Goal: Transaction & Acquisition: Book appointment/travel/reservation

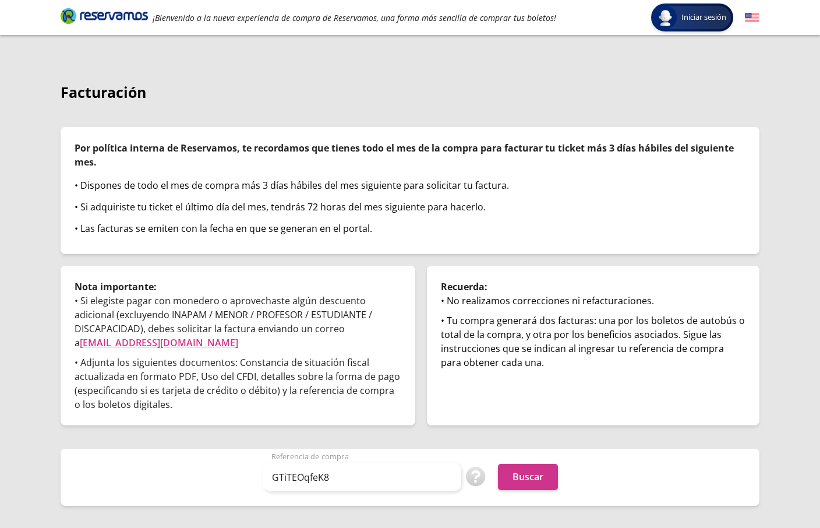
click at [557, 488] on div "Buscar" at bounding box center [528, 477] width 60 height 26
click at [535, 478] on button "Buscar" at bounding box center [528, 477] width 60 height 26
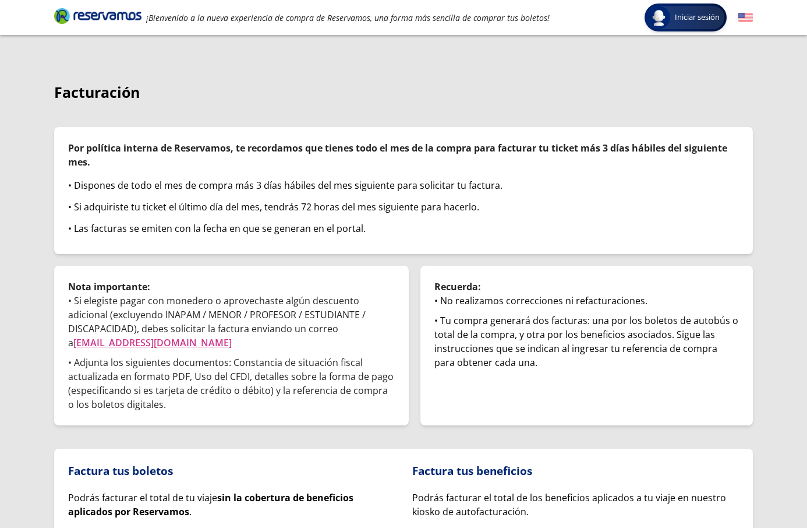
scroll to position [114, 0]
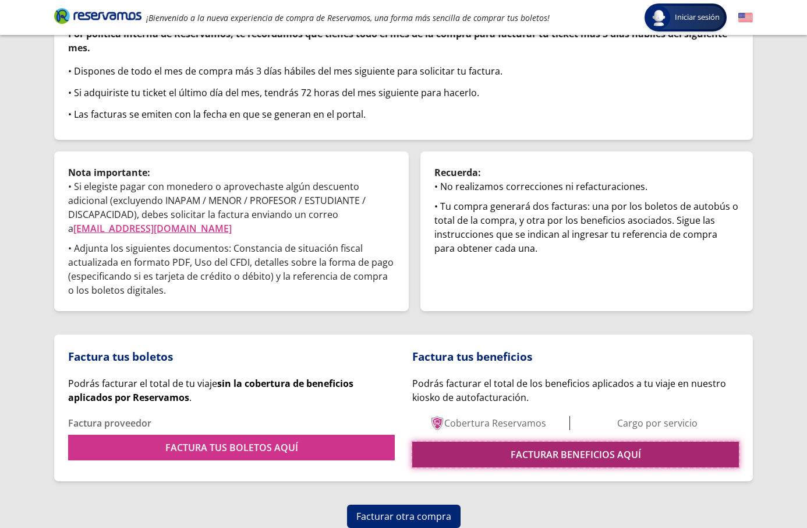
click at [526, 463] on link "FACTURAR BENEFICIOS AQUÍ" at bounding box center [575, 454] width 327 height 26
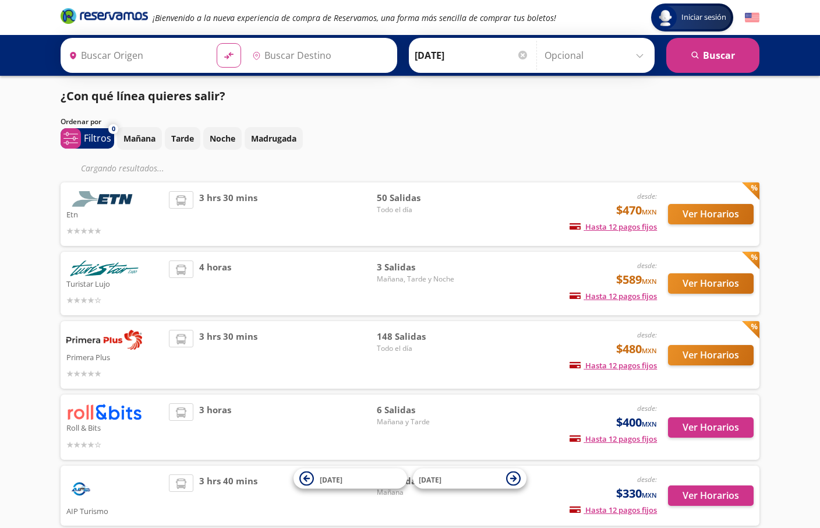
type input "[GEOGRAPHIC_DATA], [GEOGRAPHIC_DATA]"
type input "Santiago de Querétaro, Querétaro"
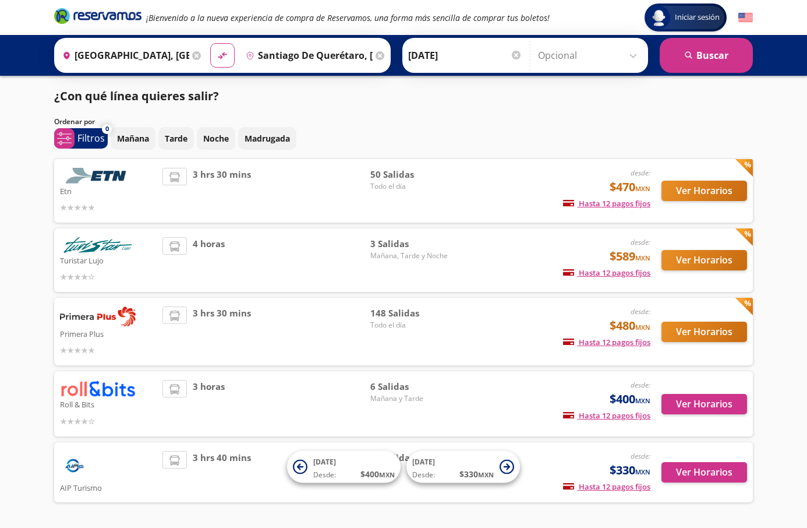
click at [192, 54] on icon at bounding box center [196, 55] width 9 height 9
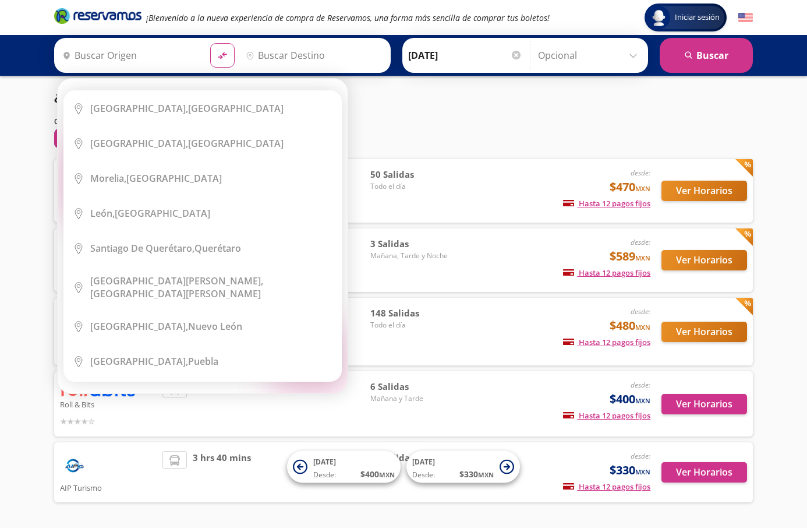
click at [175, 55] on input "Origen" at bounding box center [129, 55] width 143 height 29
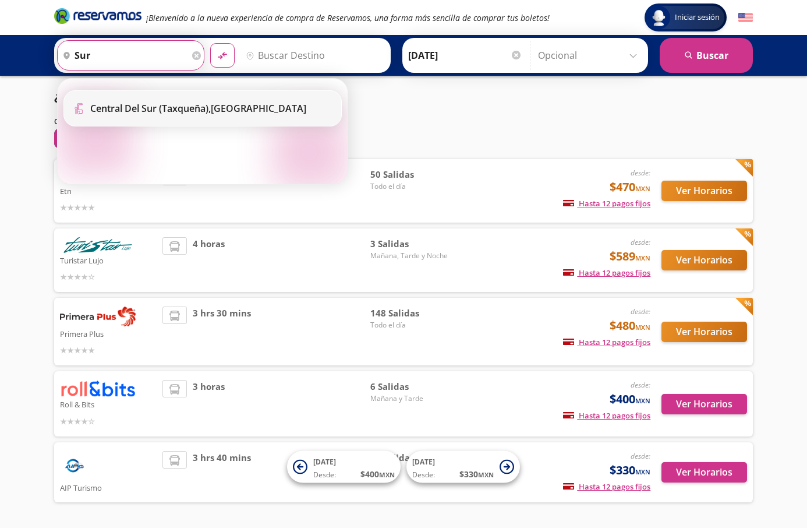
click at [181, 107] on b "Central del Sur (taxqueña)," at bounding box center [150, 108] width 121 height 13
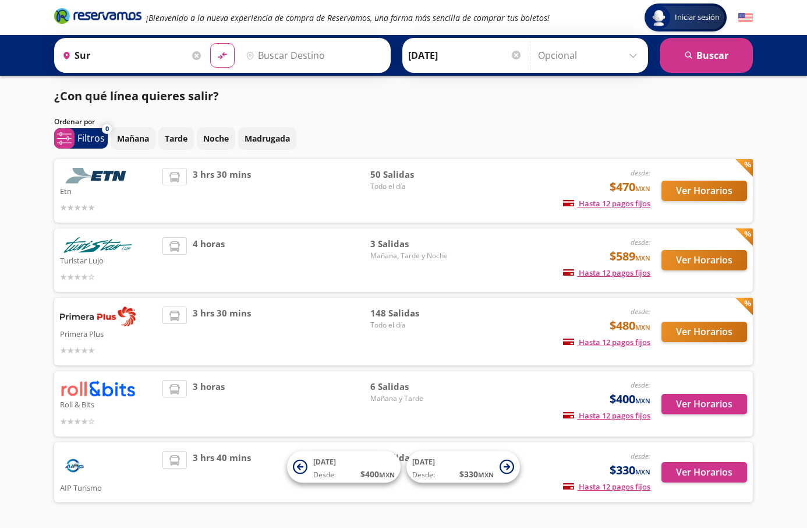
type input "Central del Sur (taxqueña), Distrito Federal"
click at [283, 75] on div "Origen heroicons:map-pin-20-solid Central del Sur (taxqueña), Distrito Federal …" at bounding box center [403, 55] width 807 height 41
click at [280, 55] on input "Destino" at bounding box center [312, 55] width 143 height 29
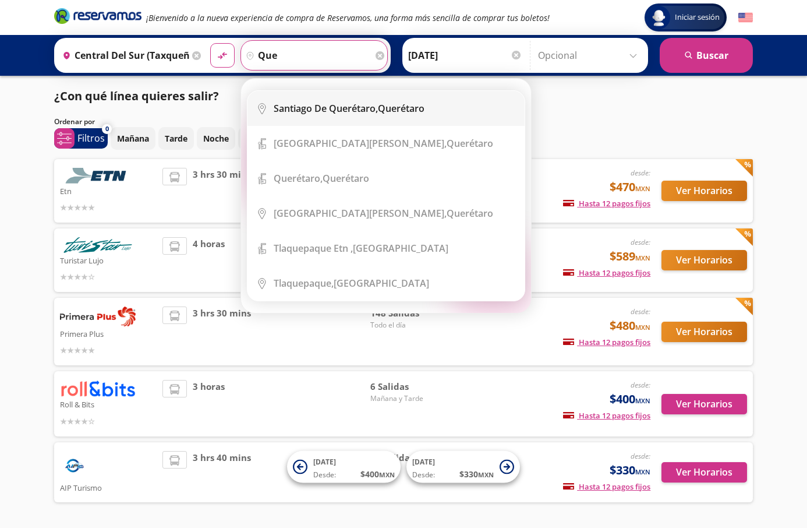
click at [306, 96] on li "City Icon Santiago de Querétaro, Querétaro" at bounding box center [386, 108] width 277 height 35
type input "Santiago de Querétaro, Querétaro"
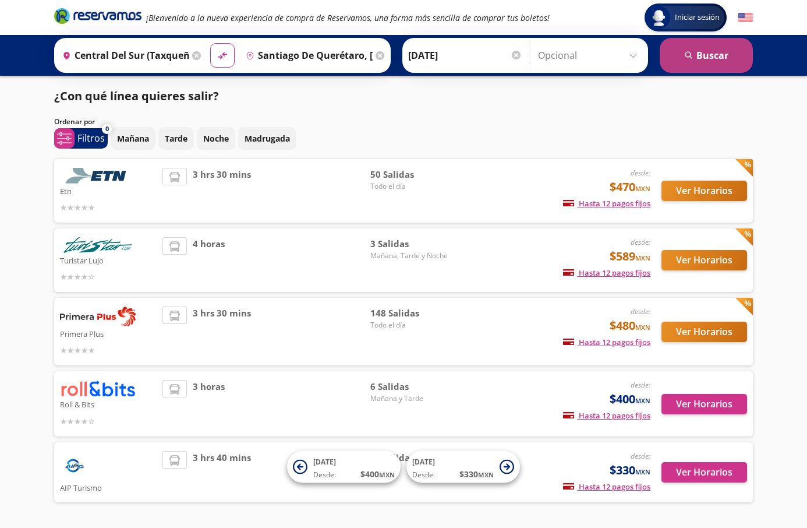
click at [712, 44] on button "search Buscar" at bounding box center [706, 55] width 93 height 35
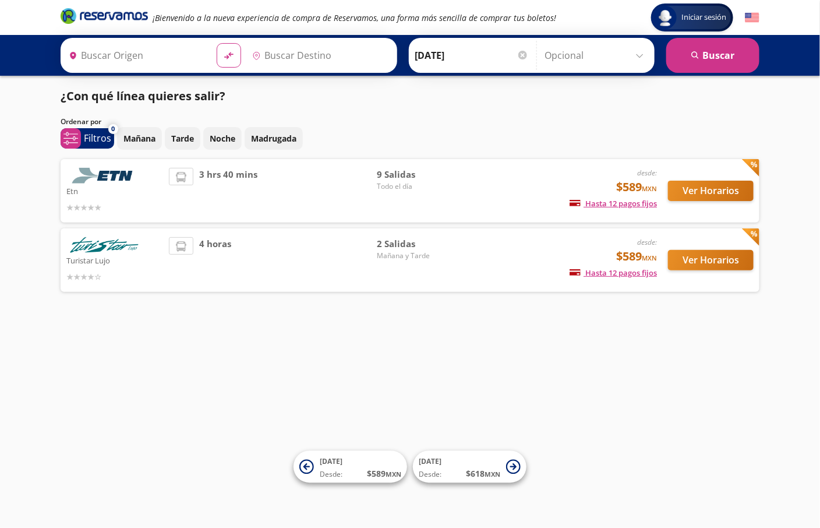
type input "Santiago de Querétaro, Querétaro"
type input "Central del Sur (taxqueña), Distrito Federal"
click at [716, 196] on button "Ver Horarios" at bounding box center [711, 191] width 86 height 20
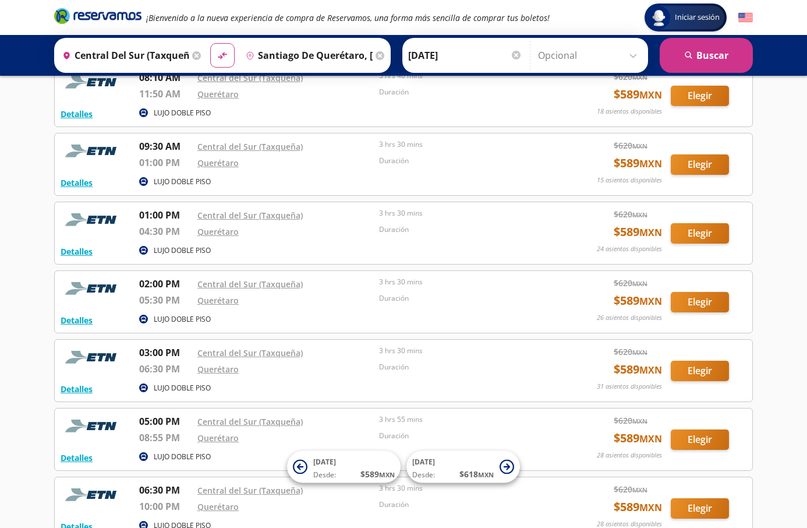
scroll to position [175, 0]
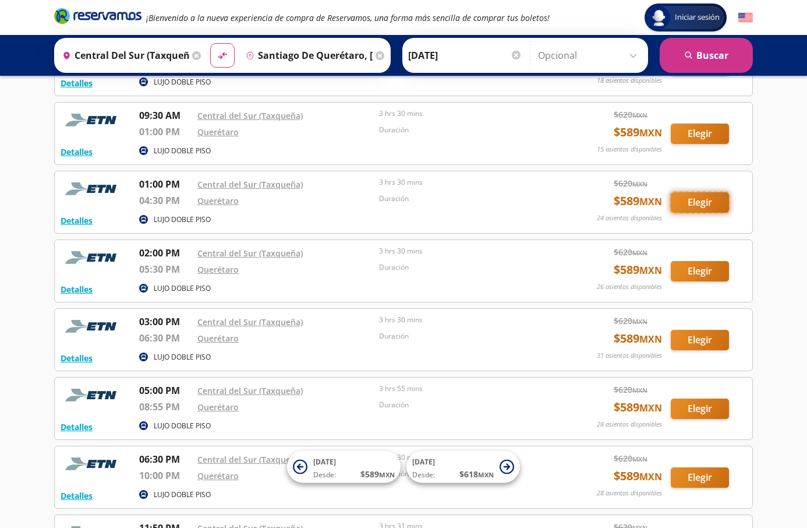
click at [706, 206] on button "Elegir" at bounding box center [700, 202] width 58 height 20
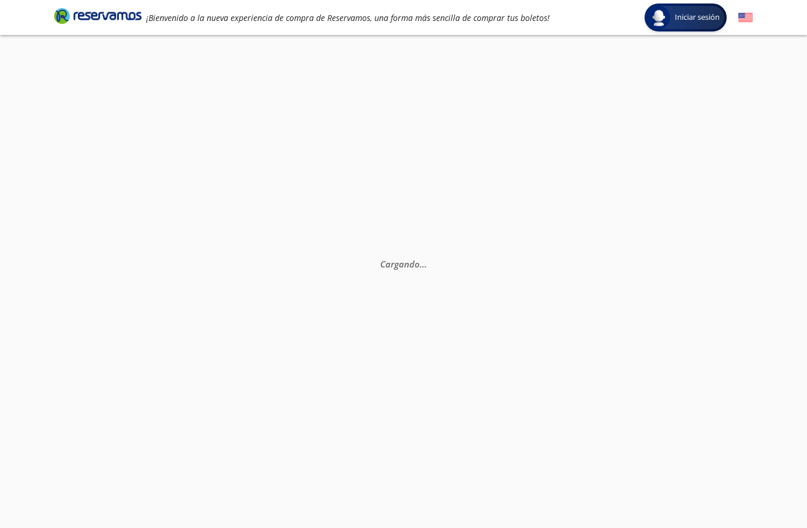
scroll to position [81, 0]
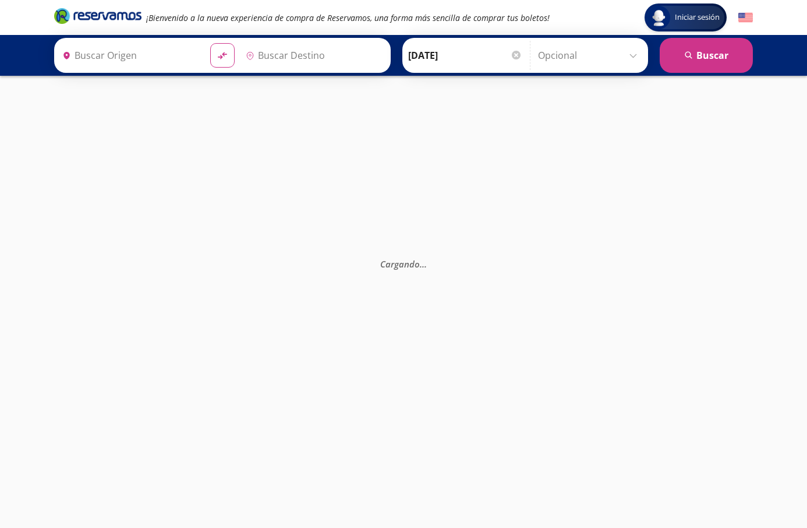
type input "Central del Sur (taxqueña), Distrito Federal"
type input "Santiago de Querétaro, Querétaro"
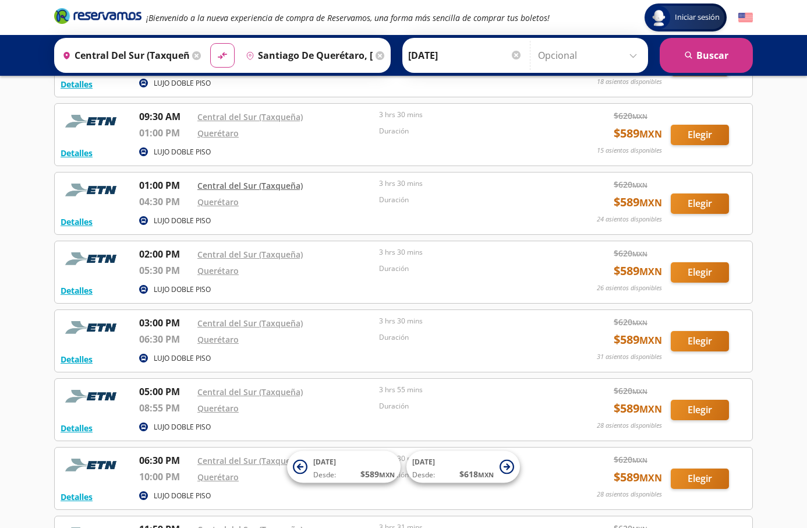
scroll to position [175, 0]
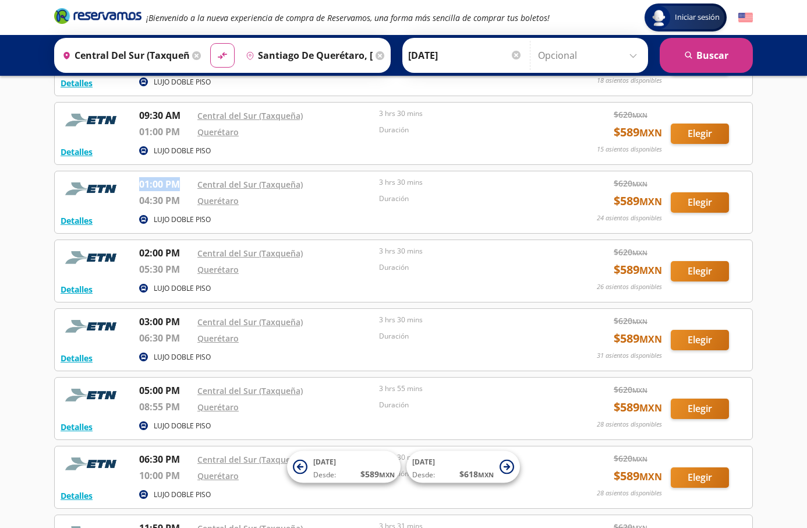
copy p "01:00 PM"
drag, startPoint x: 140, startPoint y: 187, endPoint x: 178, endPoint y: 188, distance: 38.4
click at [178, 188] on p "01:00 PM" at bounding box center [165, 184] width 52 height 14
copy p "04:30 PM"
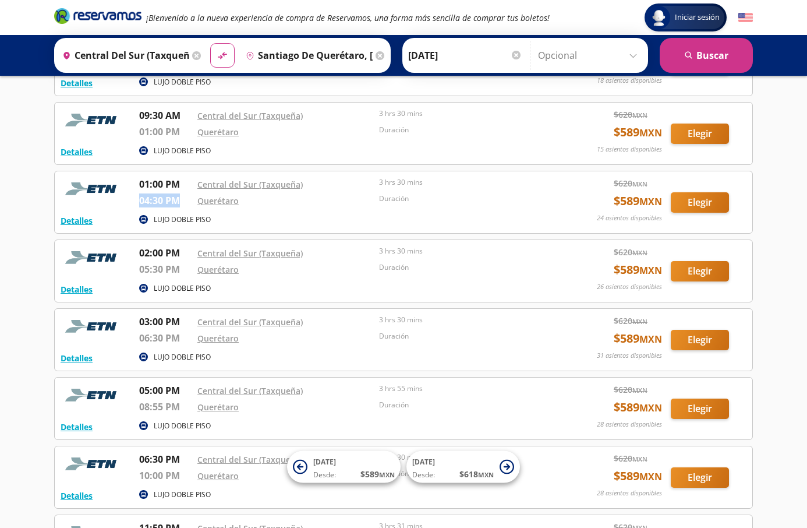
drag, startPoint x: 140, startPoint y: 204, endPoint x: 179, endPoint y: 204, distance: 38.4
click at [179, 204] on div "Detalles LUJO DOBLE PISO 01:00 PM Central del Sur (Taxqueña) 04:30 PM Querétaro…" at bounding box center [404, 202] width 686 height 50
click at [38, 256] on div "Iniciar sesión Iniciar sesión ¡Bienvenido a la nueva experiencia de compra de R…" at bounding box center [403, 255] width 807 height 861
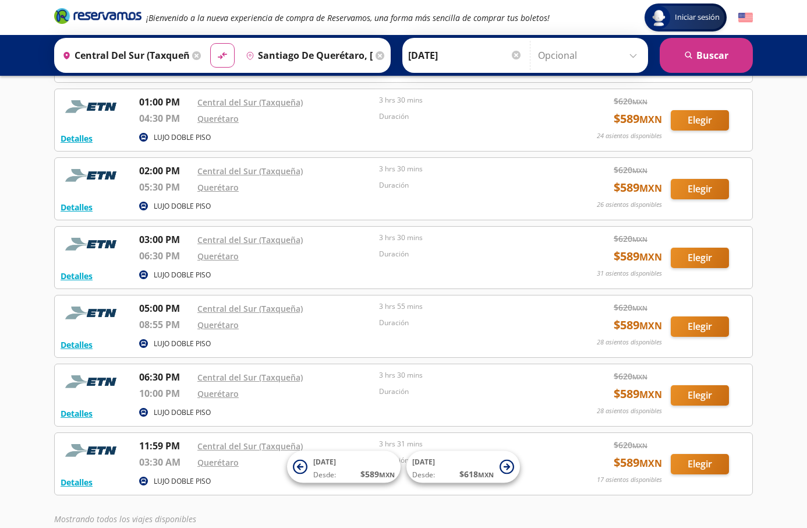
scroll to position [260, 0]
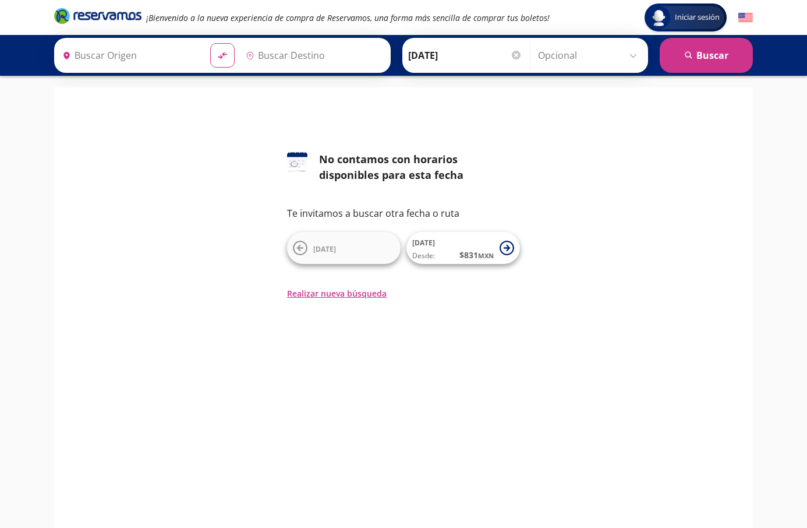
type input "[GEOGRAPHIC_DATA], [GEOGRAPHIC_DATA]"
type input "Central del Sur (taxqueña), [GEOGRAPHIC_DATA]"
click at [192, 56] on icon at bounding box center [196, 55] width 9 height 9
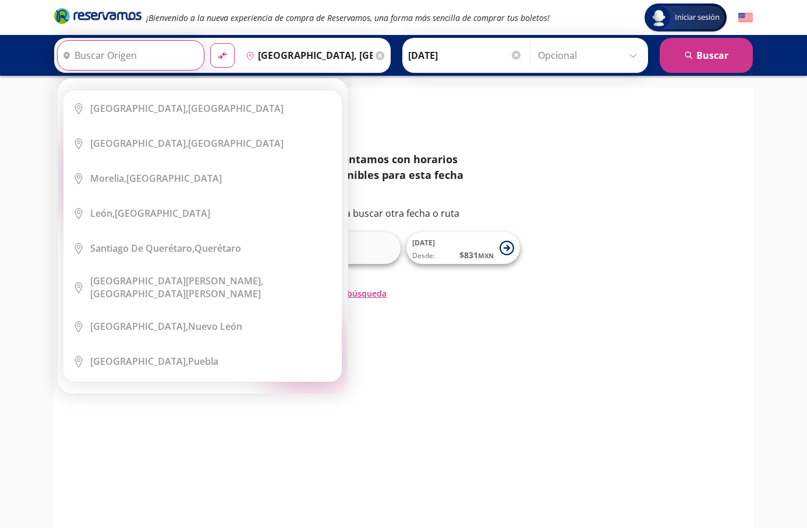
click at [189, 79] on div "Elige tu origen Close Origen heroicons:map-pin-20-solid serch-icon City Icon Ci…" at bounding box center [203, 236] width 290 height 314
click at [165, 56] on input "Origen" at bounding box center [129, 55] width 143 height 29
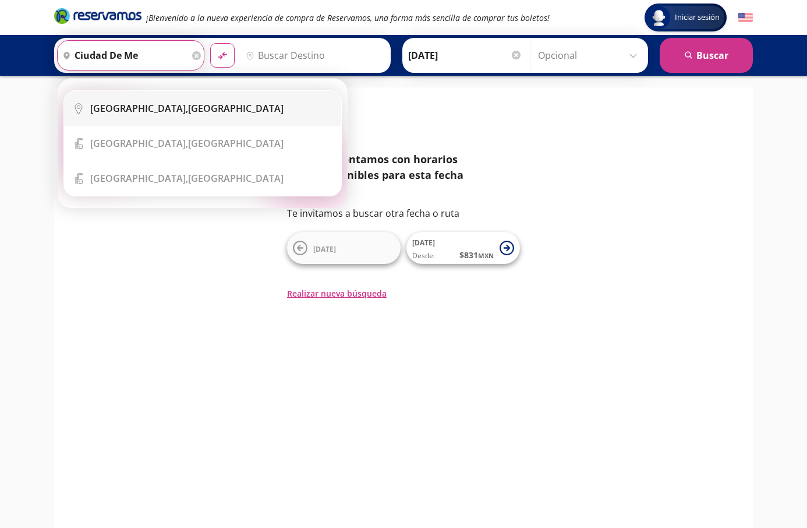
click at [184, 95] on li "City Icon Ciudad de México, Distrito Federal" at bounding box center [202, 108] width 277 height 35
type input "Ciudad de México, Distrito Federal"
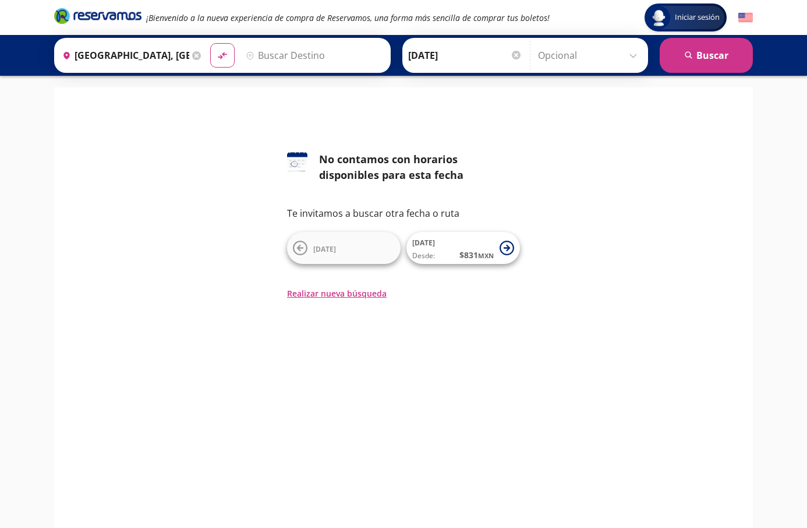
click at [266, 56] on input "Destino" at bounding box center [312, 55] width 143 height 29
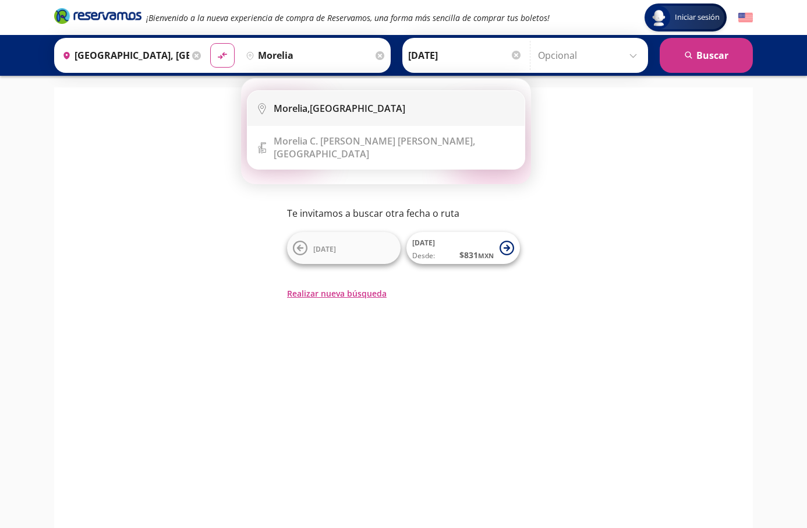
click at [307, 103] on b "Morelia," at bounding box center [292, 108] width 36 height 13
type input "Morelia, Michoacán"
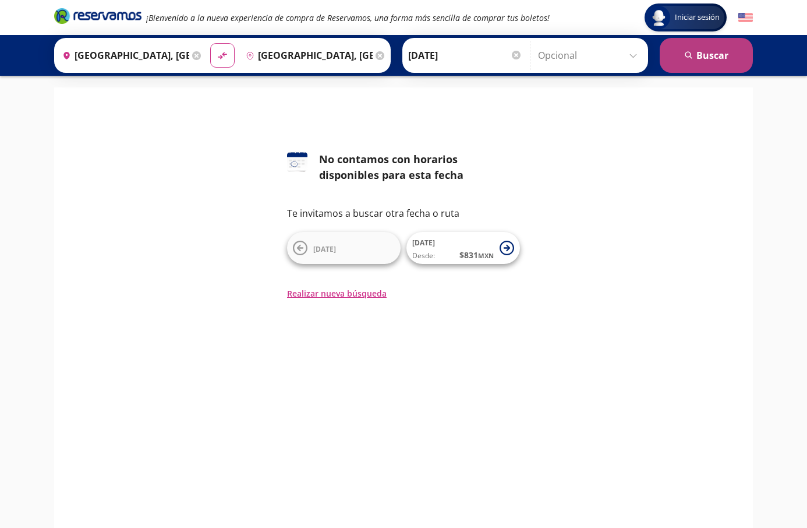
click at [719, 63] on button "search Buscar" at bounding box center [706, 55] width 93 height 35
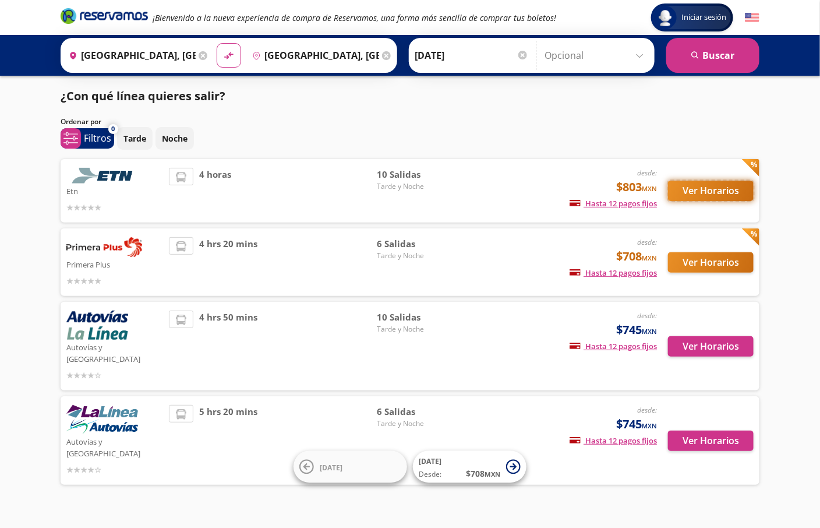
click at [708, 188] on button "Ver Horarios" at bounding box center [711, 191] width 86 height 20
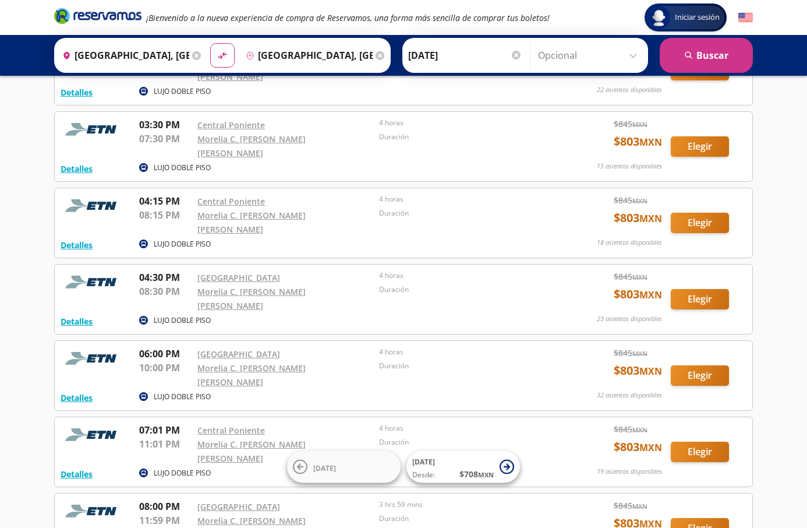
scroll to position [409, 0]
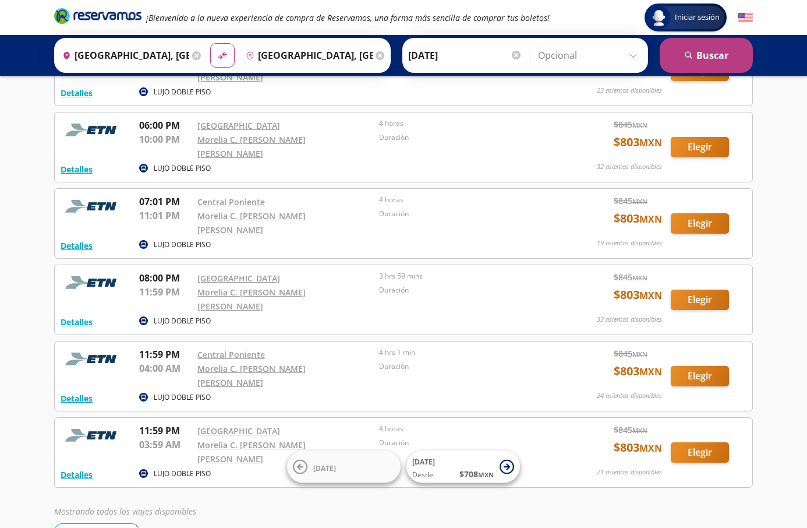
click at [730, 42] on button "search Buscar" at bounding box center [706, 55] width 93 height 35
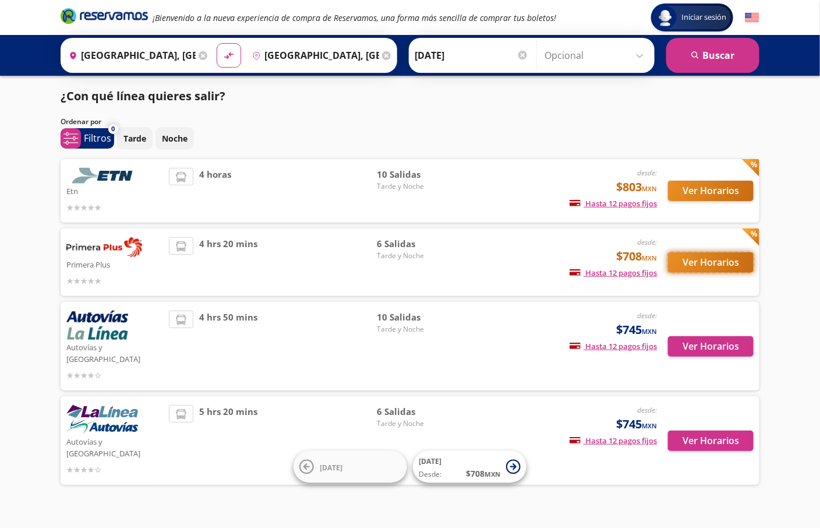
click at [703, 253] on button "Ver Horarios" at bounding box center [711, 262] width 86 height 20
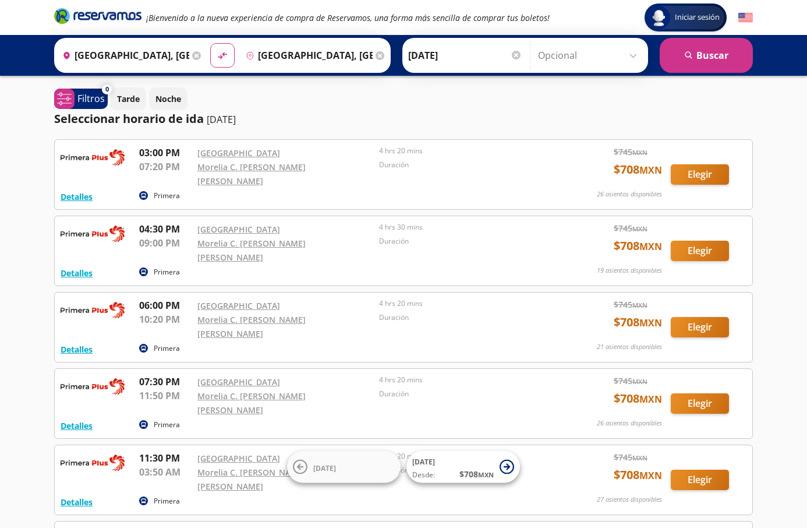
scroll to position [132, 0]
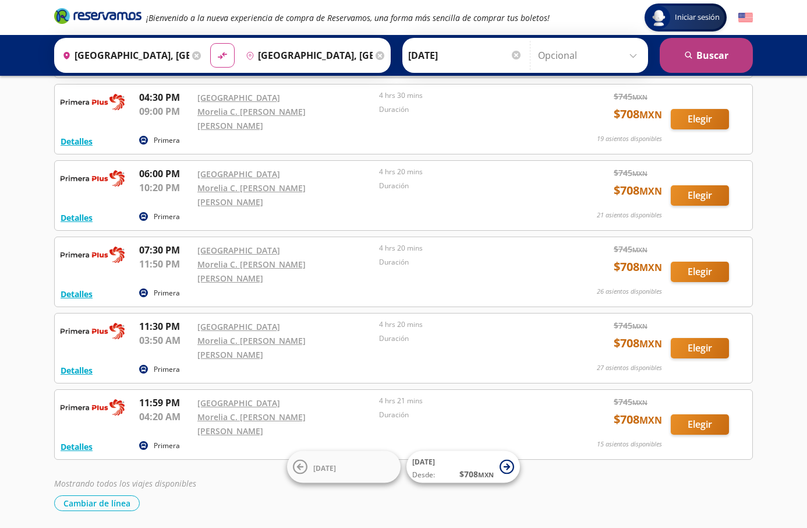
click at [706, 54] on button "search Buscar" at bounding box center [706, 55] width 93 height 35
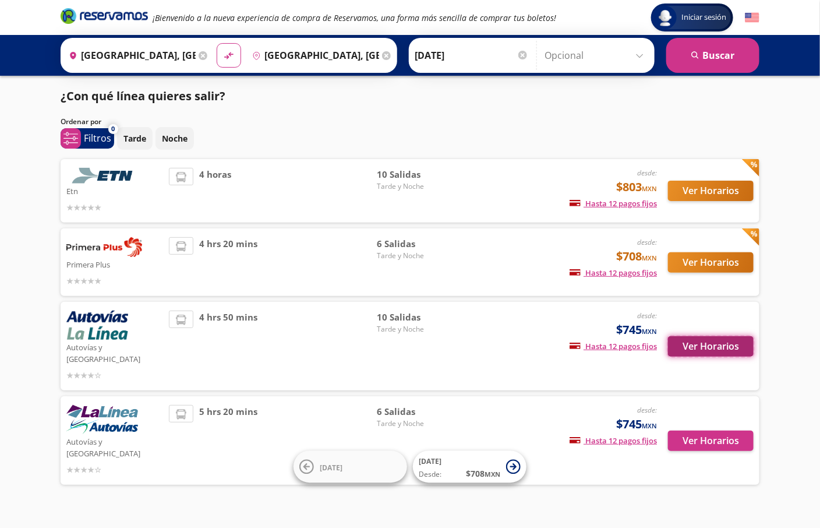
click at [684, 336] on button "Ver Horarios" at bounding box center [711, 346] width 86 height 20
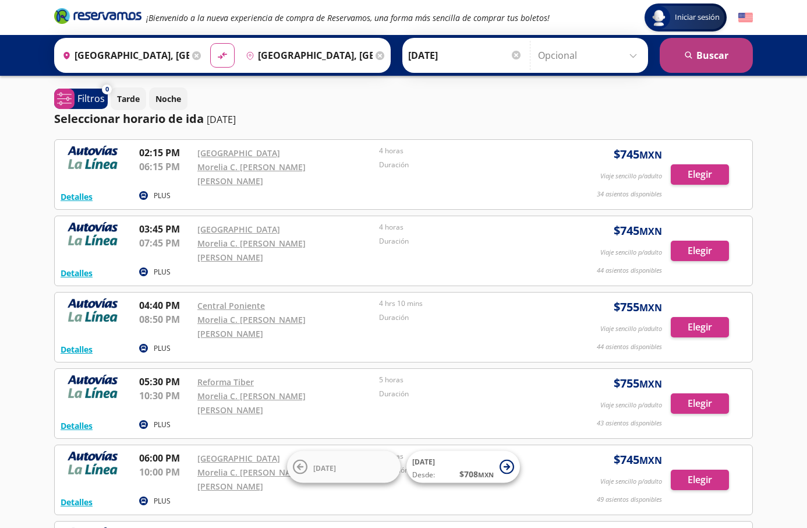
click at [695, 46] on button "search Buscar" at bounding box center [706, 55] width 93 height 35
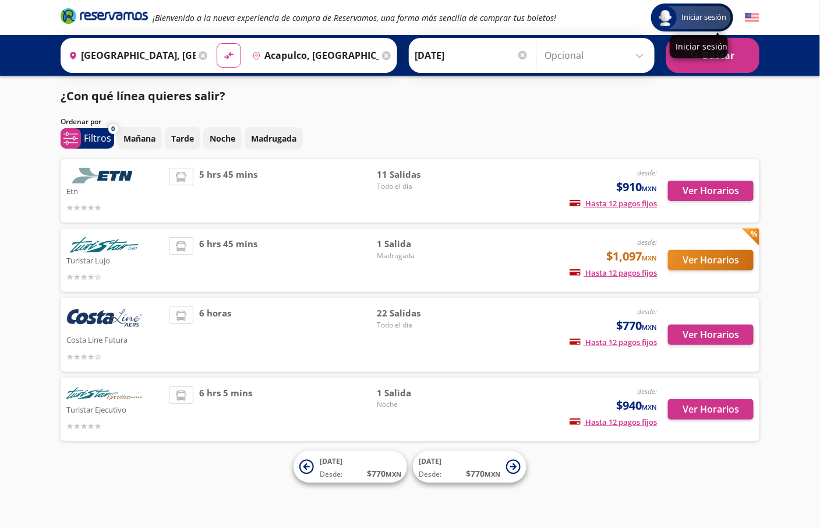
click at [692, 18] on span "Iniciar sesión" at bounding box center [704, 18] width 54 height 12
